Goal: Check status: Check status

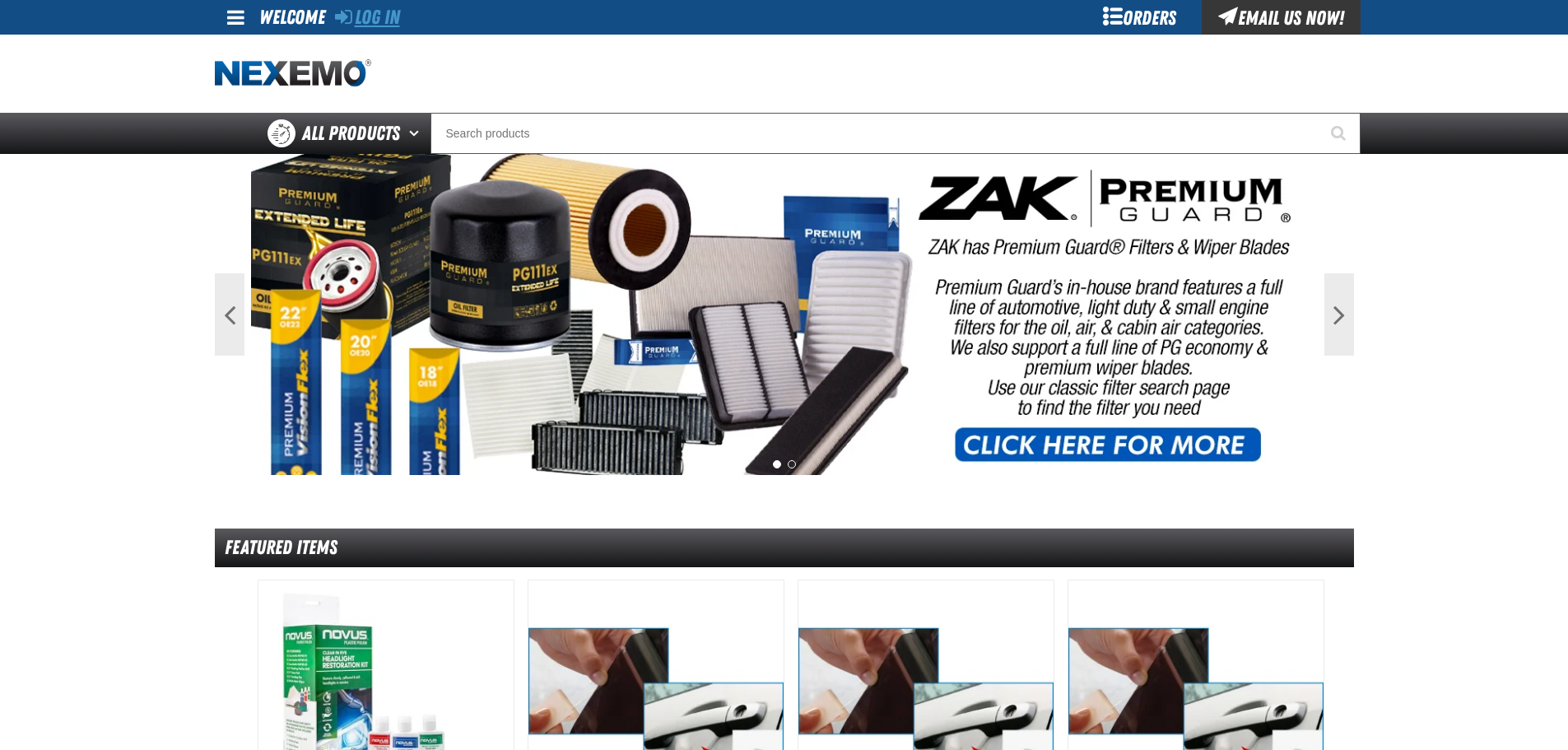
click at [381, 26] on link "Log In" at bounding box center [367, 17] width 65 height 23
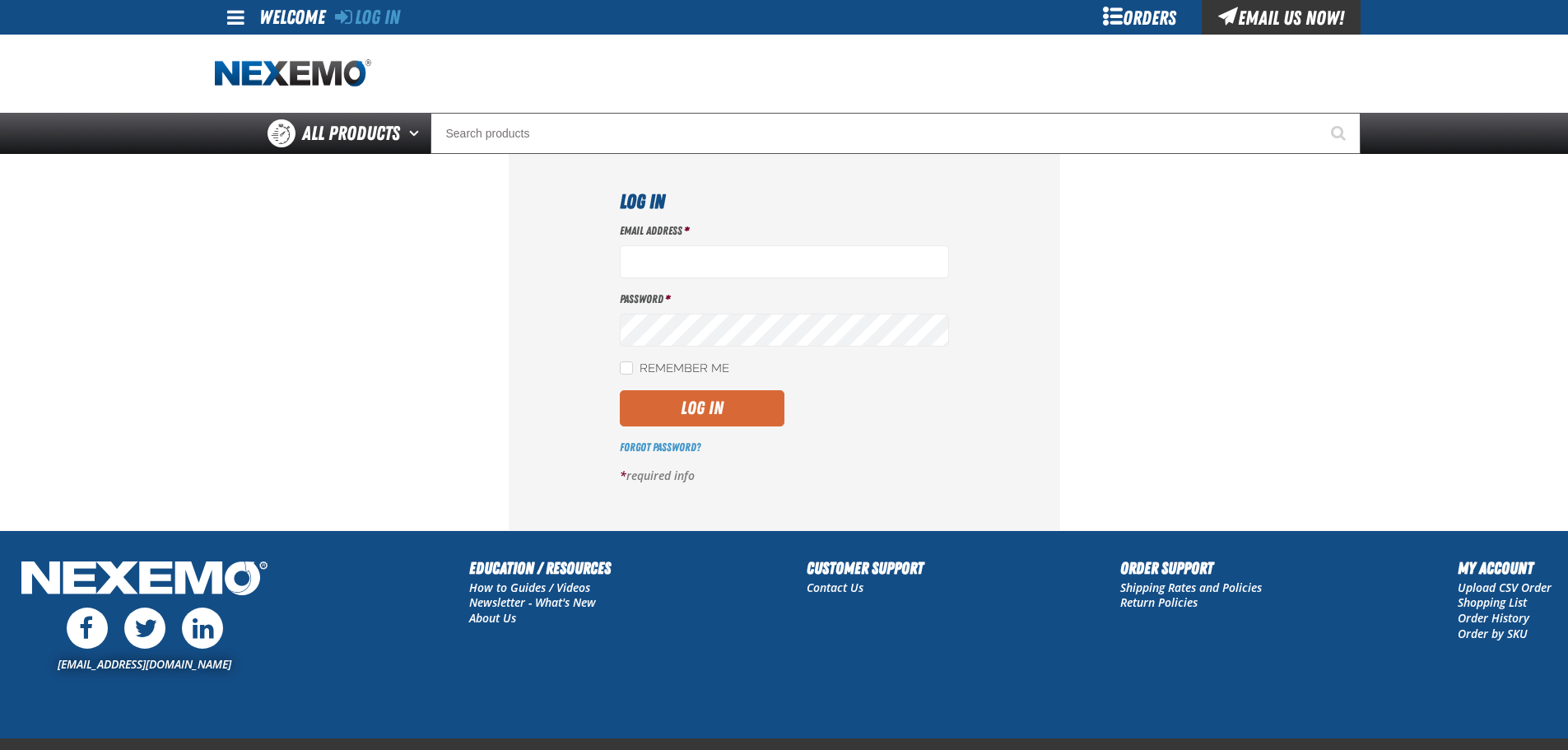
type input "ssnow@vtaig.com"
click at [730, 399] on button "Log In" at bounding box center [702, 408] width 164 height 36
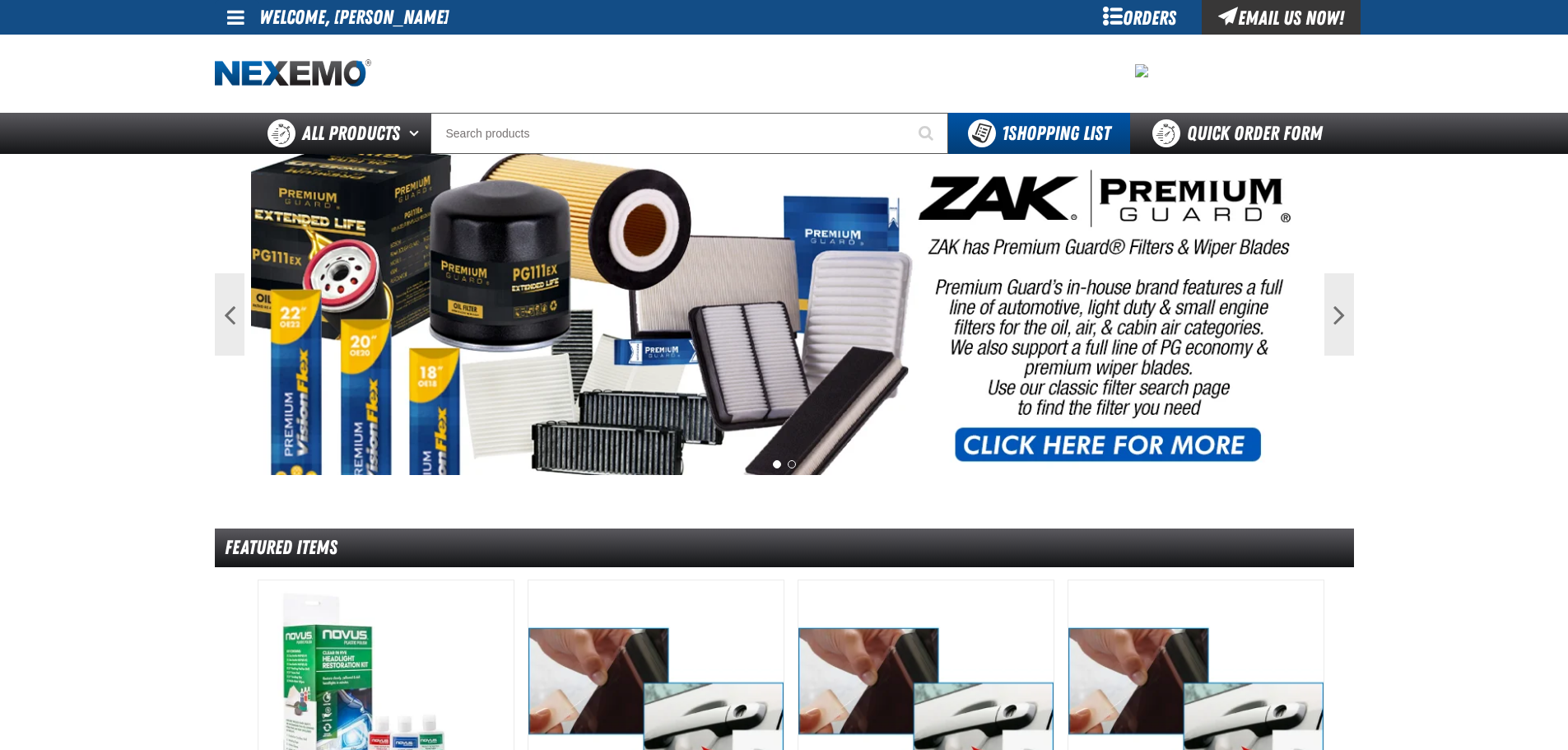
click at [1127, 28] on div "Orders" at bounding box center [1140, 17] width 123 height 34
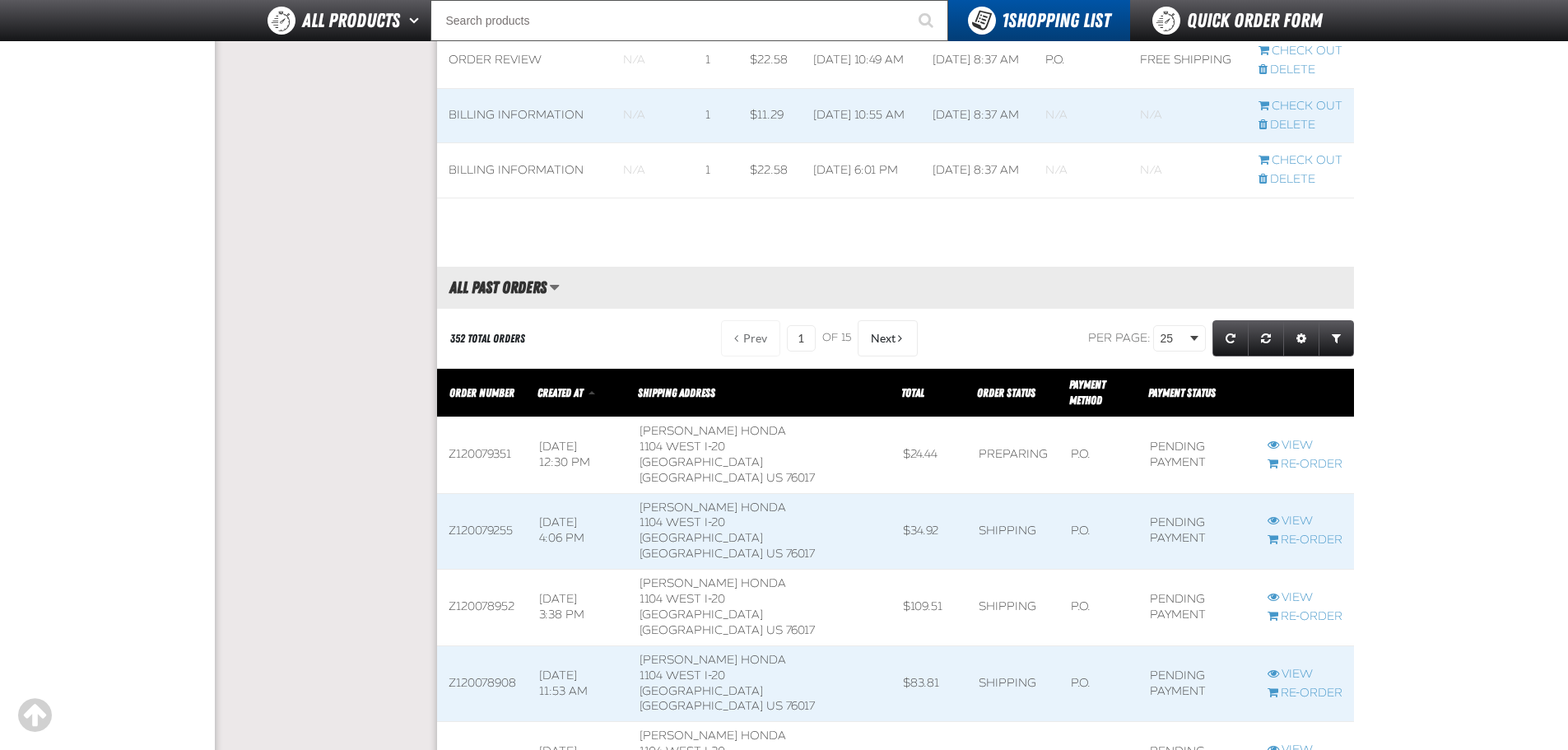
scroll to position [741, 0]
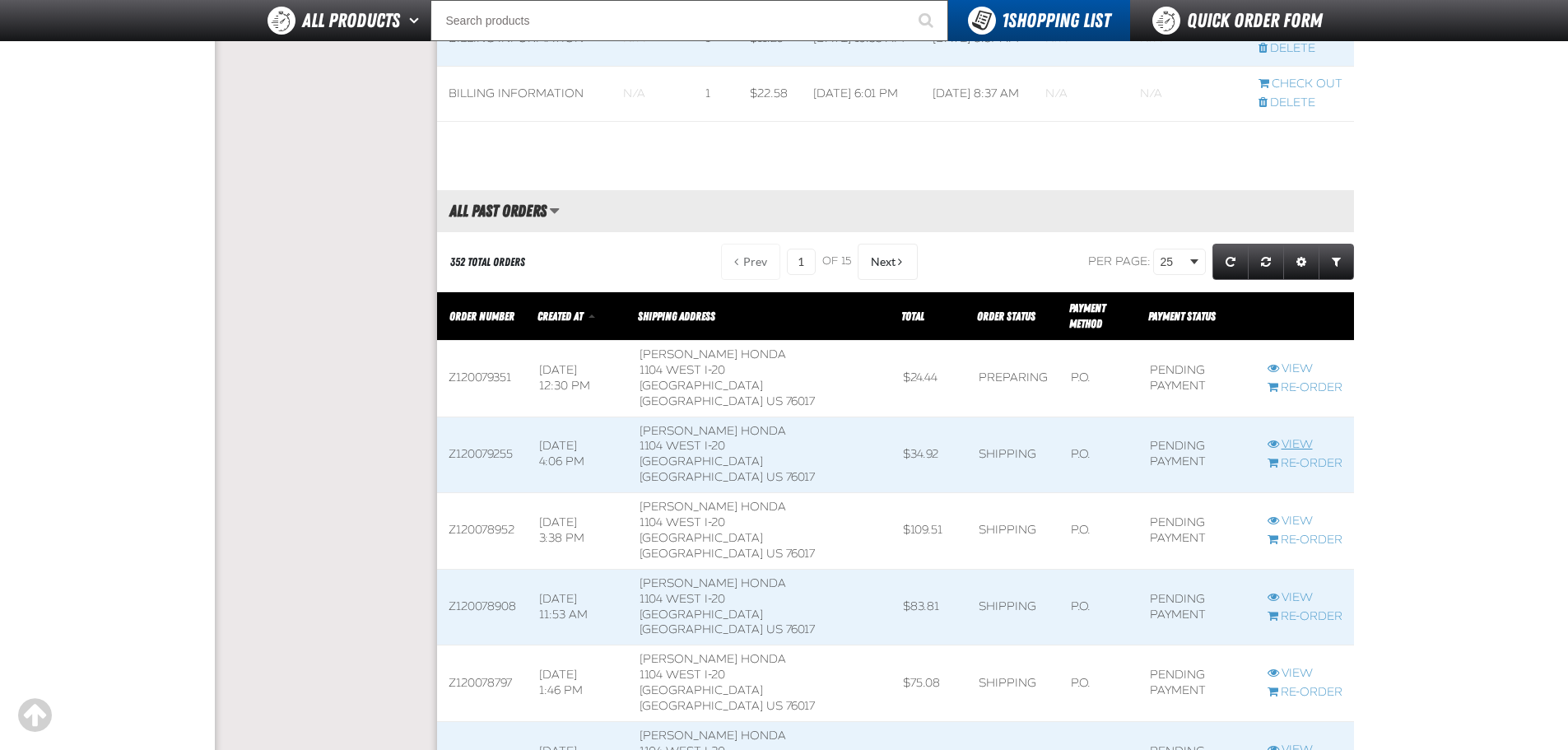
click at [1295, 437] on link "View" at bounding box center [1305, 445] width 75 height 15
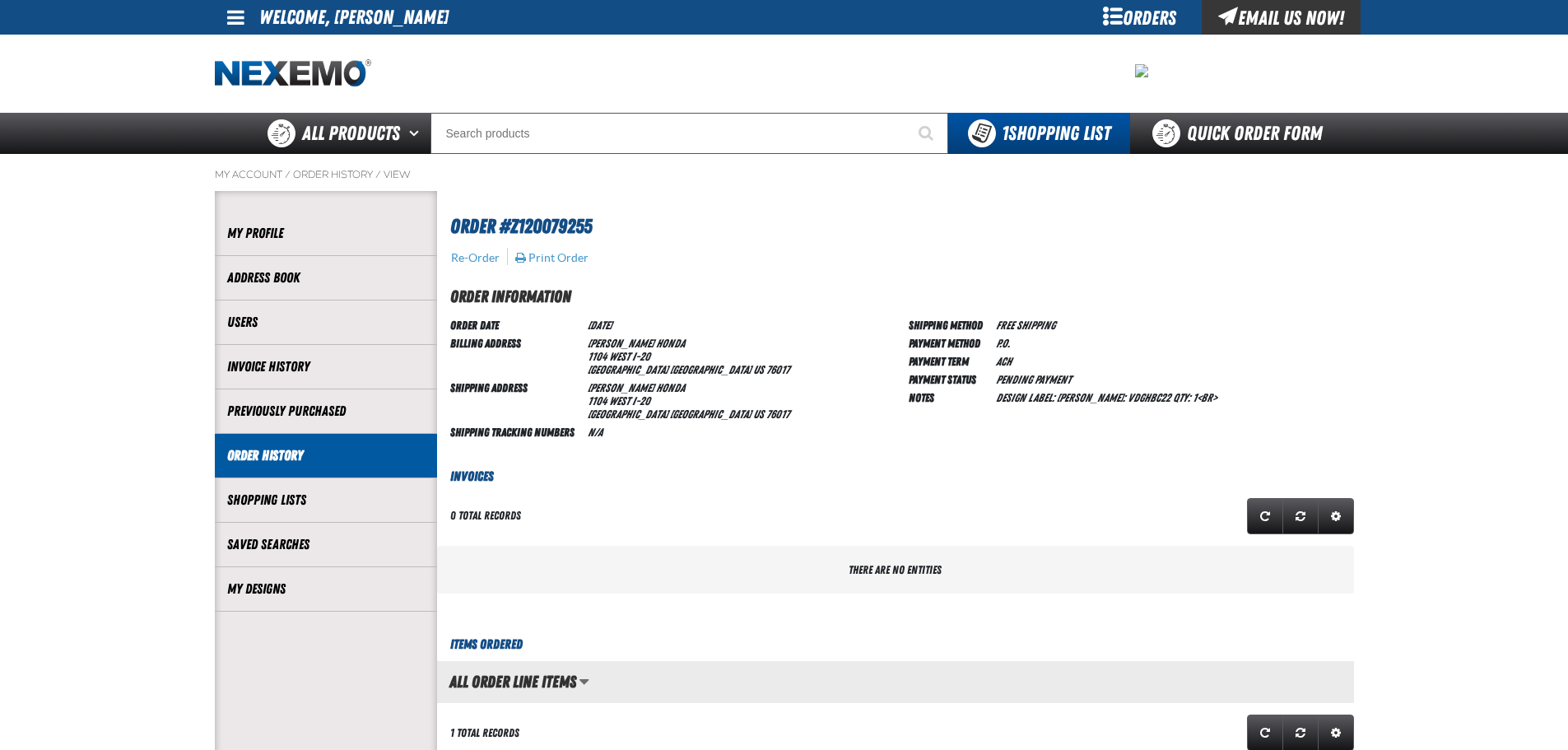
scroll to position [1, 1]
click at [281, 623] on div "Account My Profile Address Book Users Invoice History Previously Purchased" at bounding box center [326, 411] width 222 height 441
click at [280, 473] on li "Order History" at bounding box center [326, 456] width 222 height 44
click at [274, 458] on link "Order History" at bounding box center [326, 456] width 198 height 19
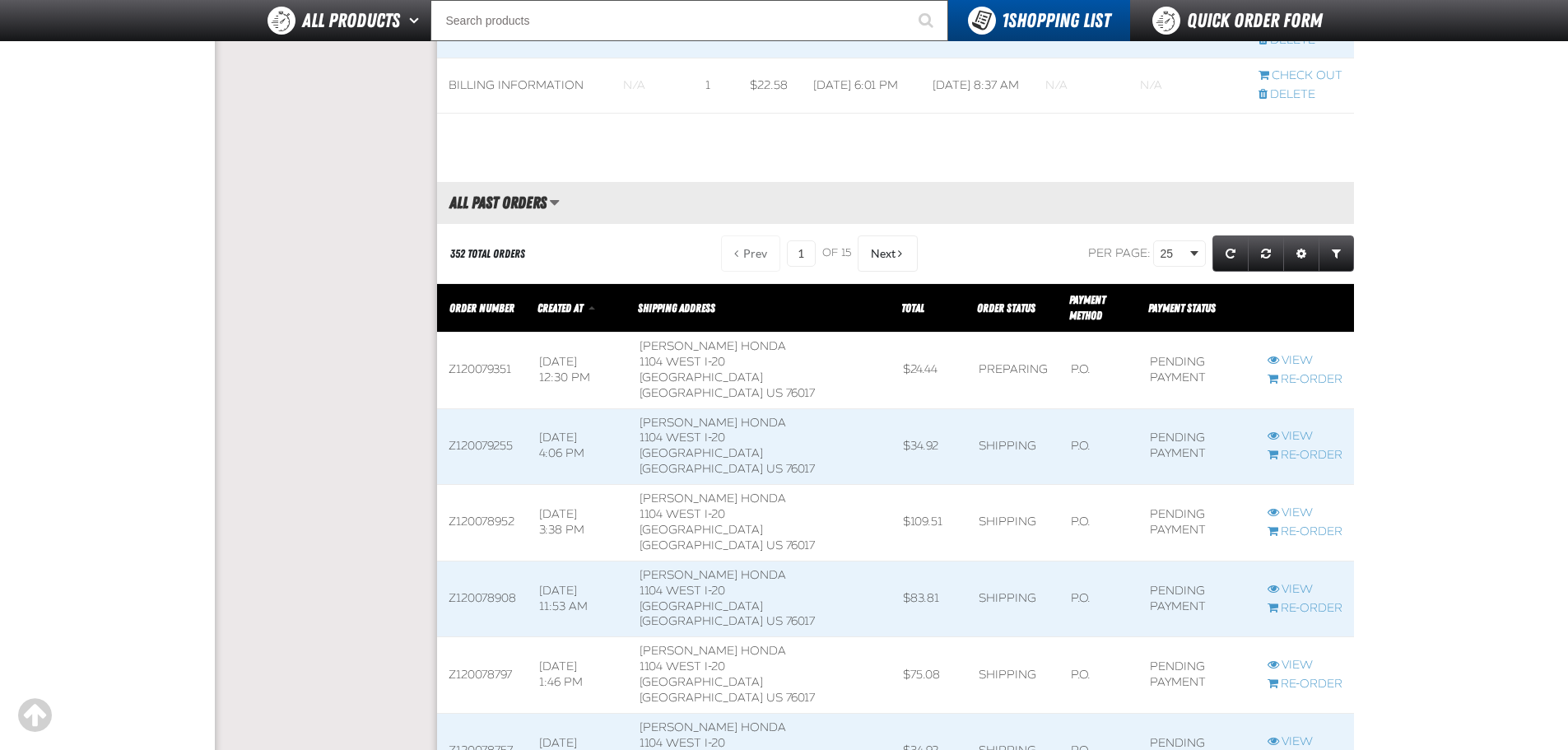
scroll to position [906, 0]
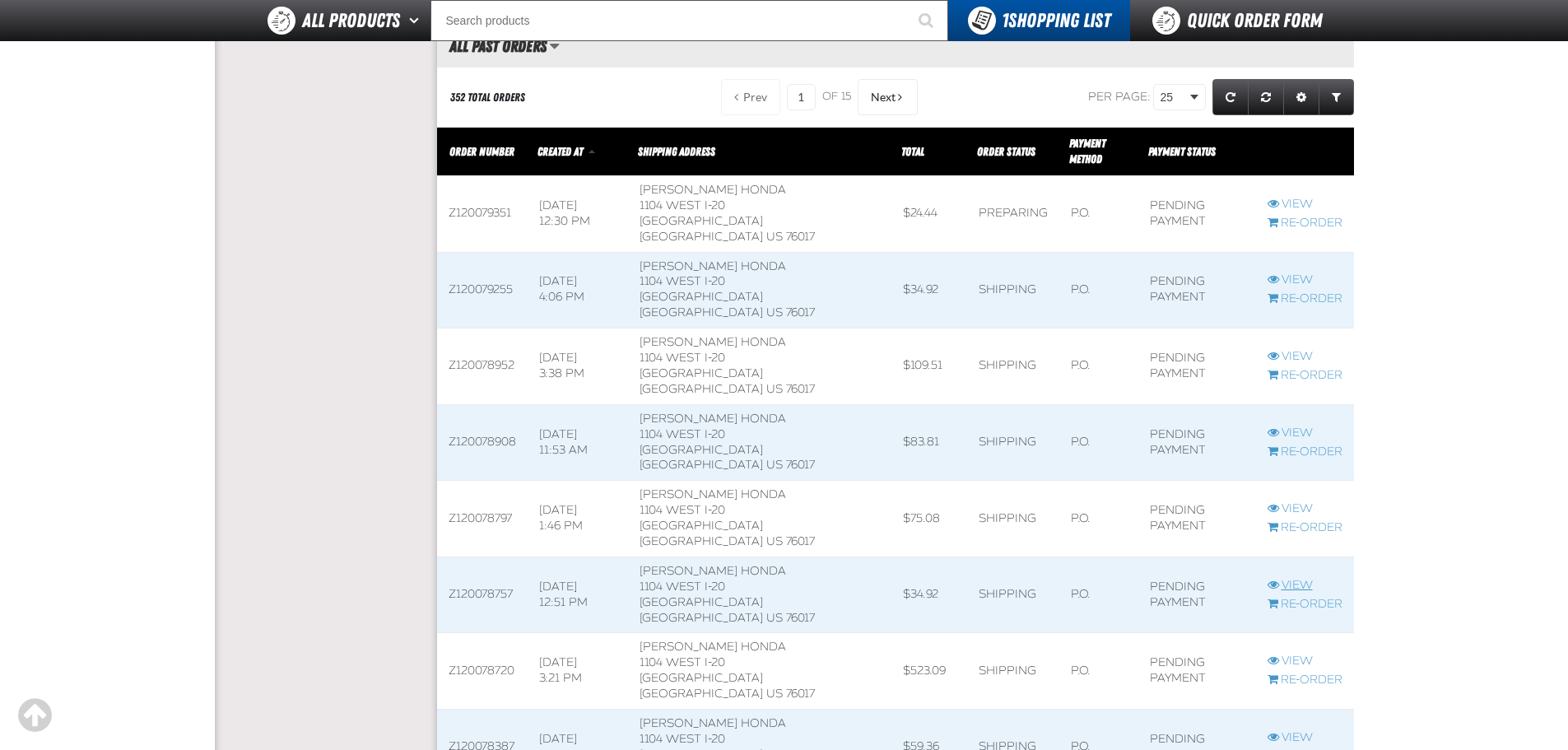
click at [1279, 578] on link "View" at bounding box center [1305, 585] width 75 height 15
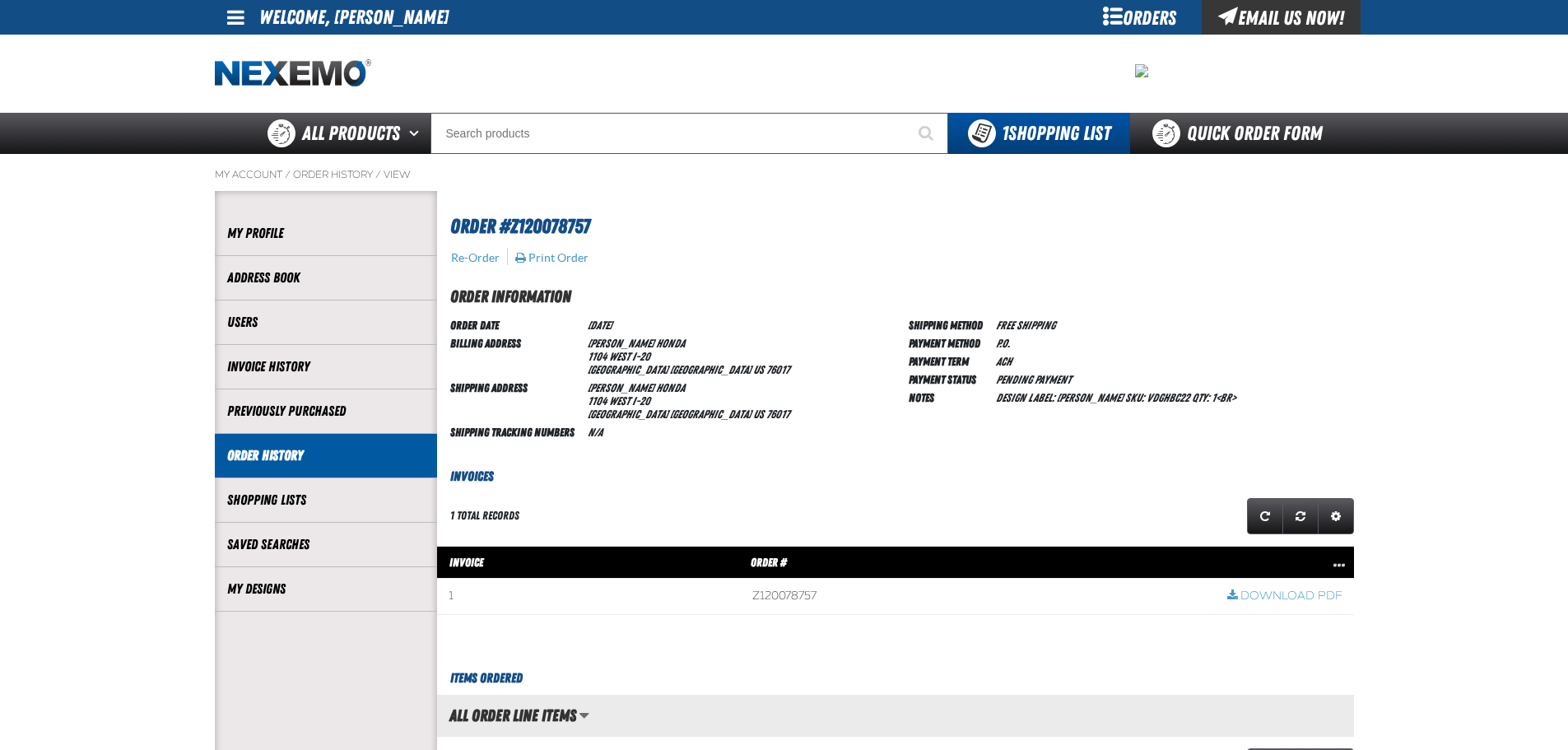
click at [250, 452] on link "Order History" at bounding box center [326, 456] width 198 height 19
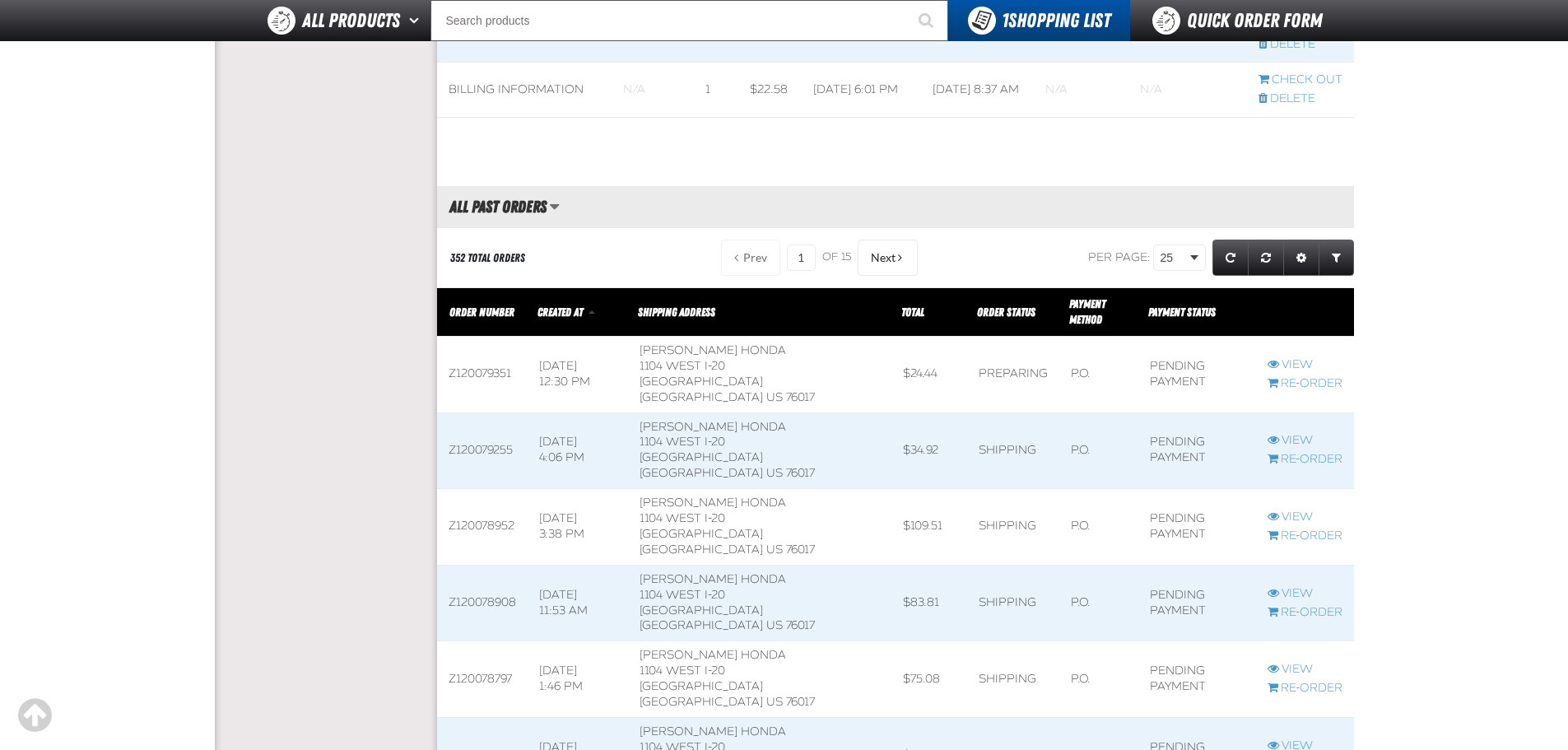
scroll to position [824, 0]
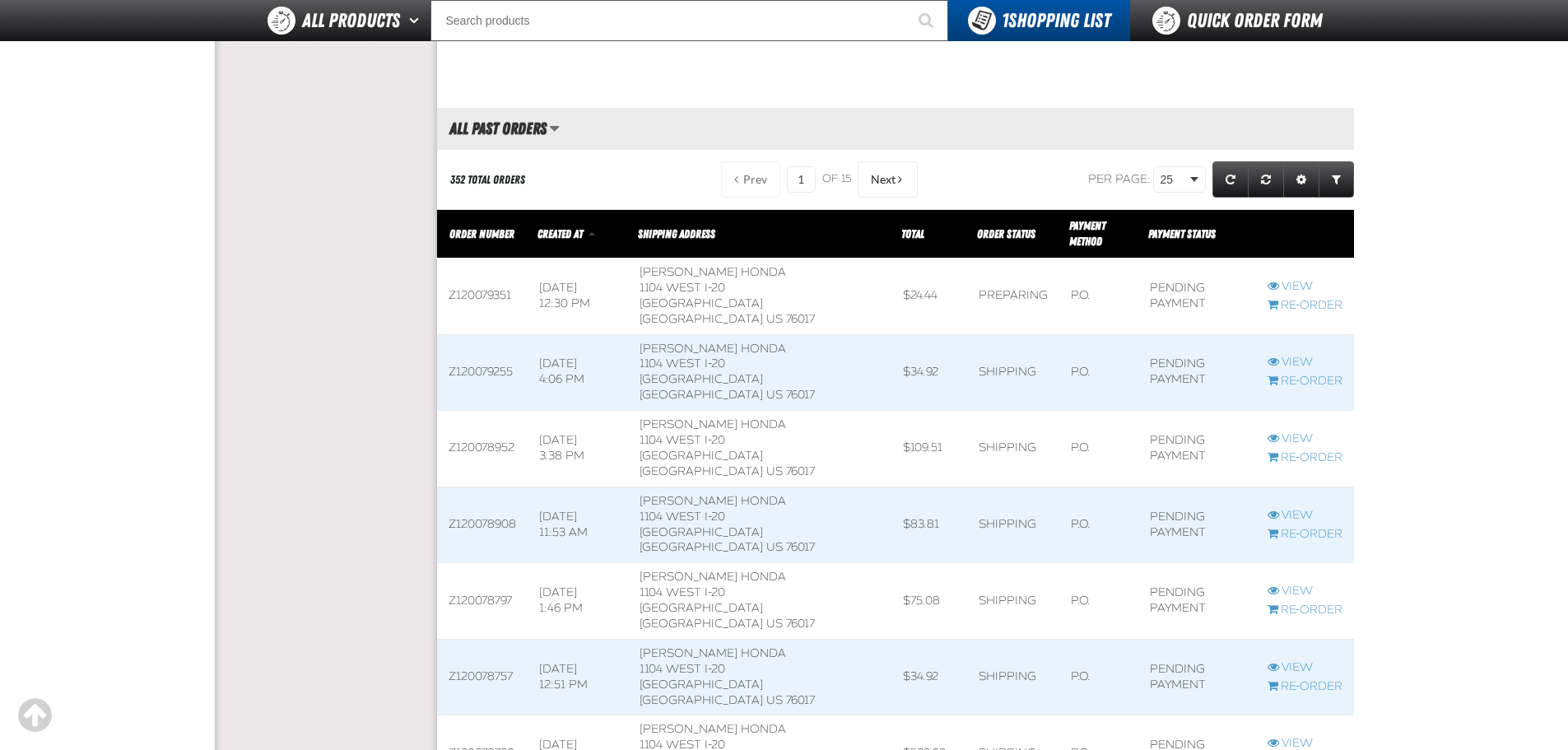
click at [1295, 563] on span at bounding box center [1305, 601] width 98 height 76
click at [1294, 584] on link "View" at bounding box center [1305, 591] width 75 height 15
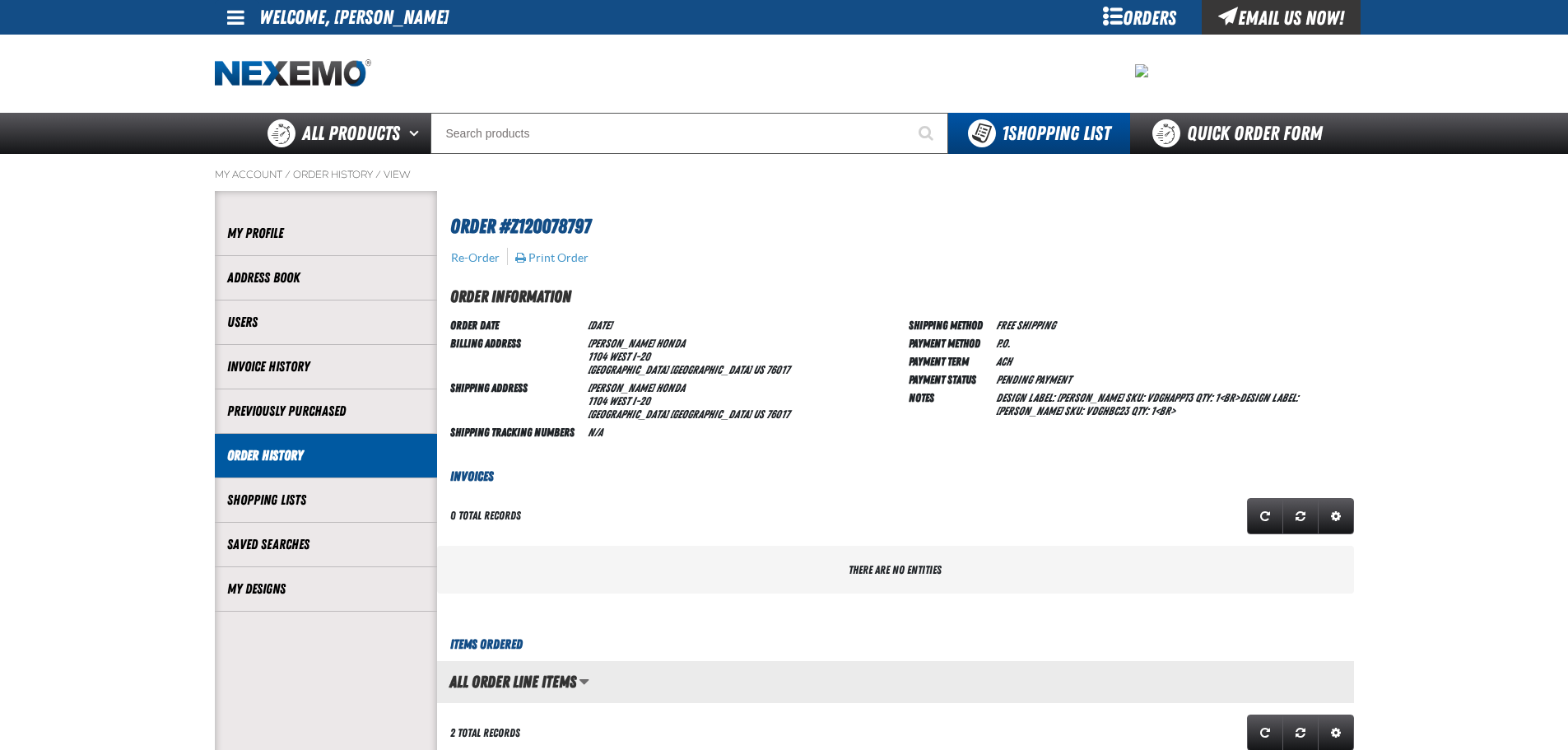
click at [237, 451] on link "Order History" at bounding box center [326, 456] width 198 height 19
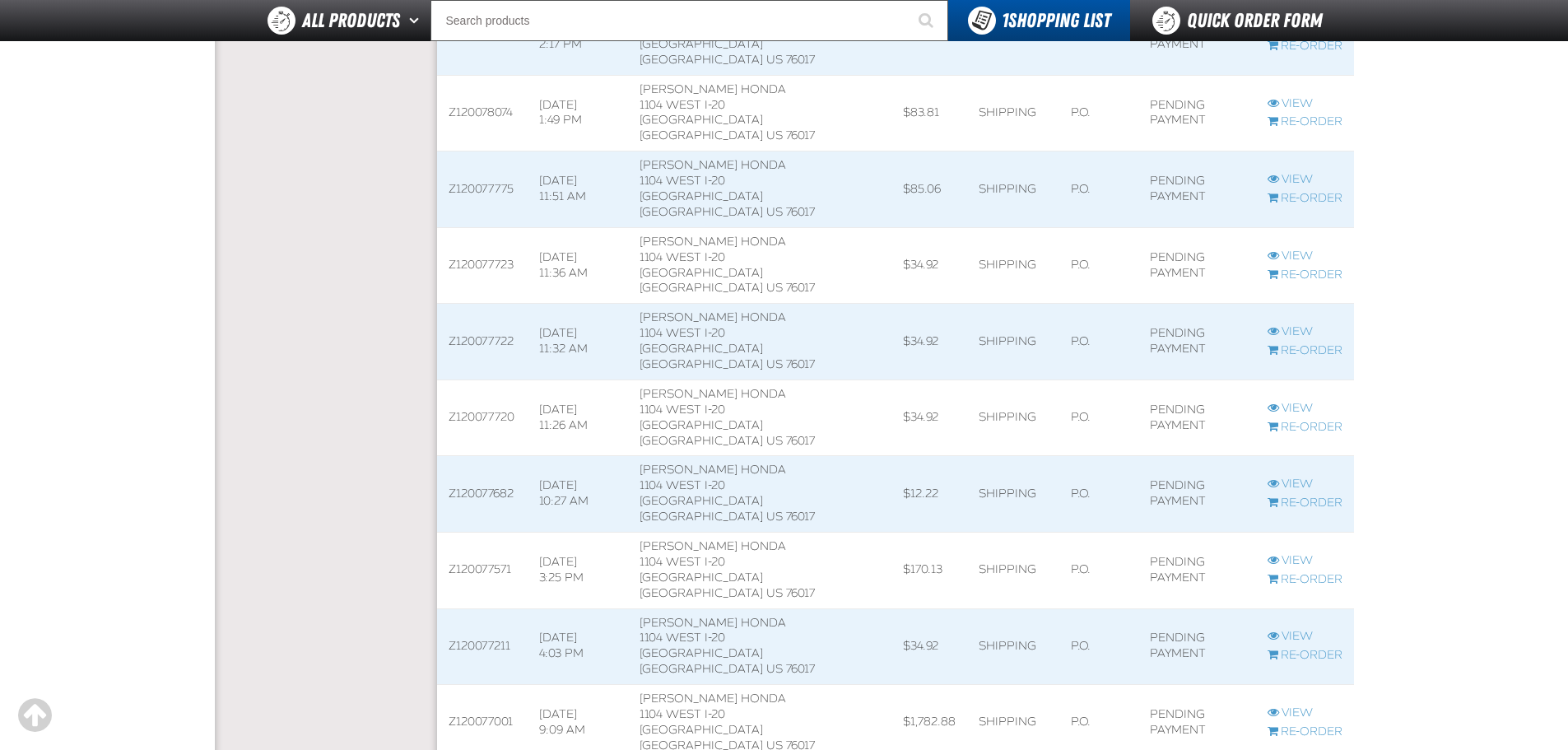
scroll to position [556, 917]
